Goal: Information Seeking & Learning: Learn about a topic

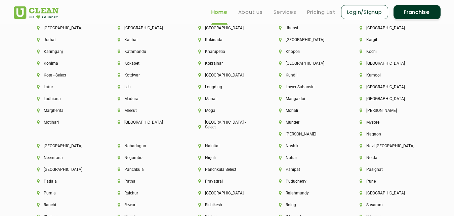
scroll to position [1647, 0]
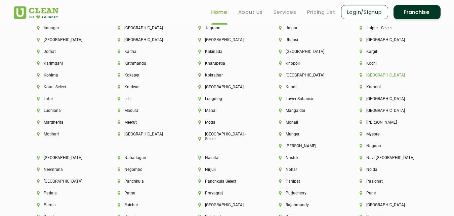
click at [379, 76] on li "[GEOGRAPHIC_DATA]" at bounding box center [389, 75] width 58 height 5
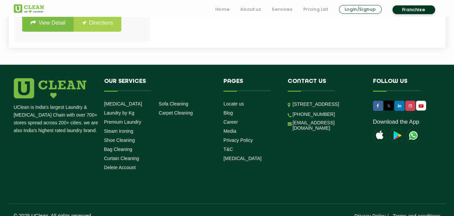
scroll to position [400, 0]
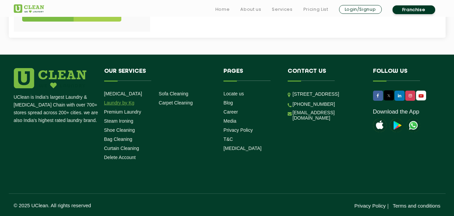
click at [125, 105] on link "Laundry by Kg" at bounding box center [119, 102] width 30 height 5
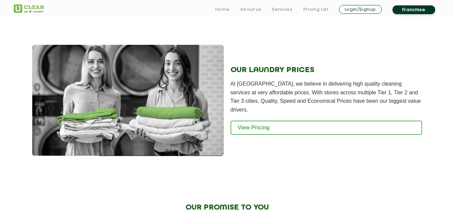
scroll to position [908, 0]
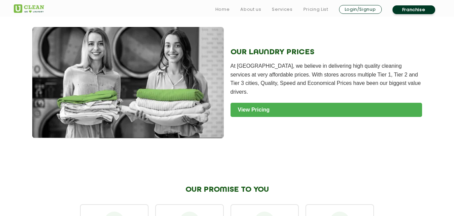
click at [256, 103] on link "View Pricing" at bounding box center [327, 110] width 192 height 14
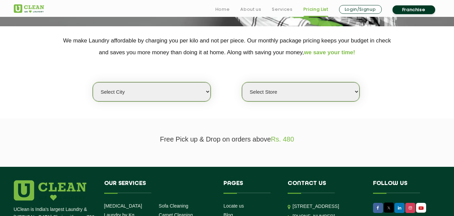
scroll to position [134, 0]
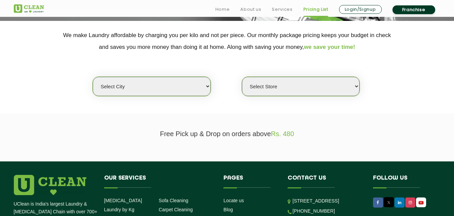
click at [209, 84] on select "Select city Aalo Agartala Agra Ahmedabad Akola Aligarh Alwar - UClean Select Am…" at bounding box center [152, 86] width 118 height 19
select select "44"
click at [93, 77] on select "Select city Aalo Agartala Agra Ahmedabad Akola Aligarh Alwar - UClean Select Am…" at bounding box center [152, 86] width 118 height 19
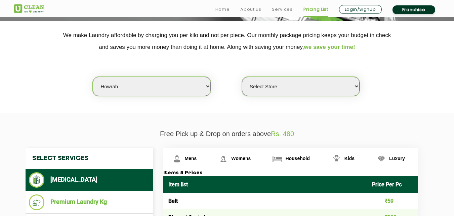
click at [353, 88] on select "Select Store UCLEAN MANDIRTALLA" at bounding box center [301, 86] width 118 height 19
select select "378"
click at [242, 77] on select "Select Store UCLEAN MANDIRTALLA" at bounding box center [301, 86] width 118 height 19
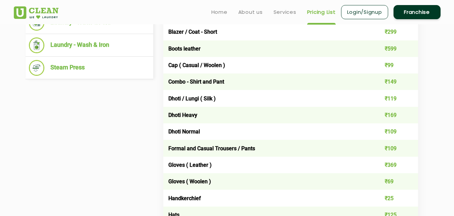
scroll to position [235, 0]
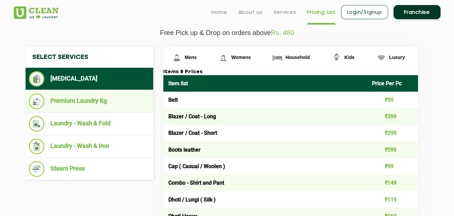
click at [84, 101] on li "Premium Laundry Kg" at bounding box center [89, 101] width 121 height 16
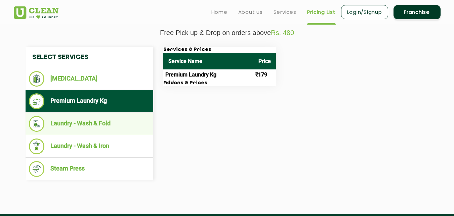
click at [82, 121] on li "Laundry - Wash & Fold" at bounding box center [89, 124] width 121 height 16
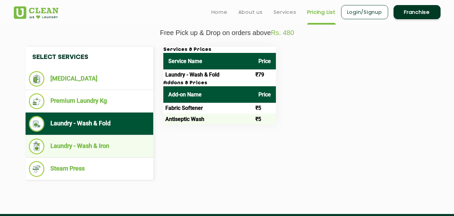
click at [79, 142] on li "Laundry - Wash & Iron" at bounding box center [89, 146] width 121 height 16
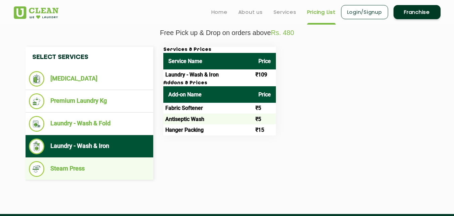
click at [62, 165] on li "Steam Press" at bounding box center [89, 169] width 121 height 16
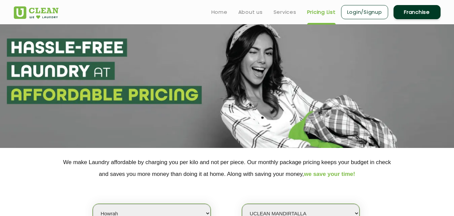
scroll to position [0, 0]
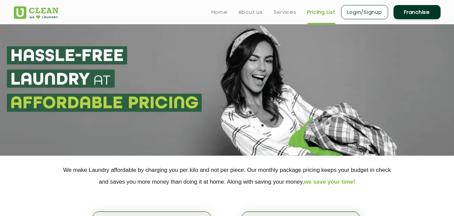
click at [422, 11] on link "Franchise" at bounding box center [417, 12] width 47 height 14
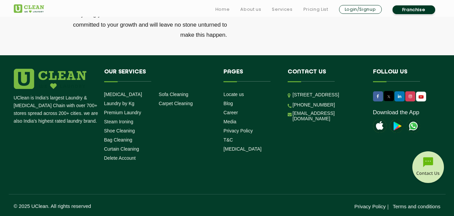
scroll to position [2231, 0]
